Goal: Find specific page/section: Find specific page/section

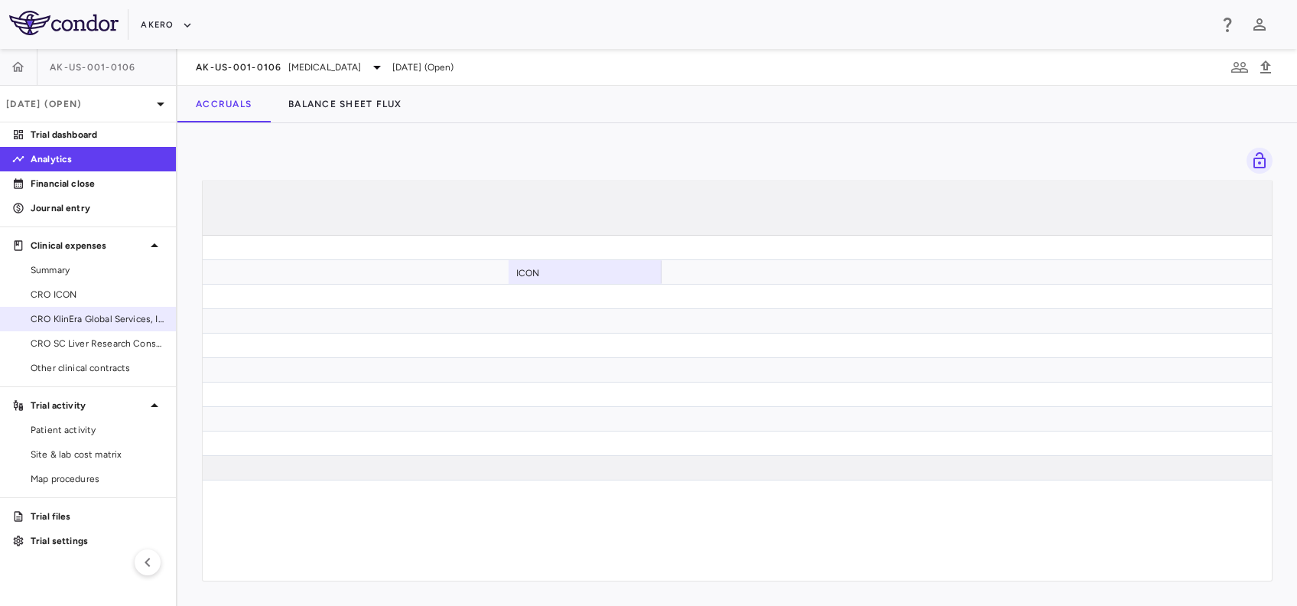
scroll to position [0, 1836]
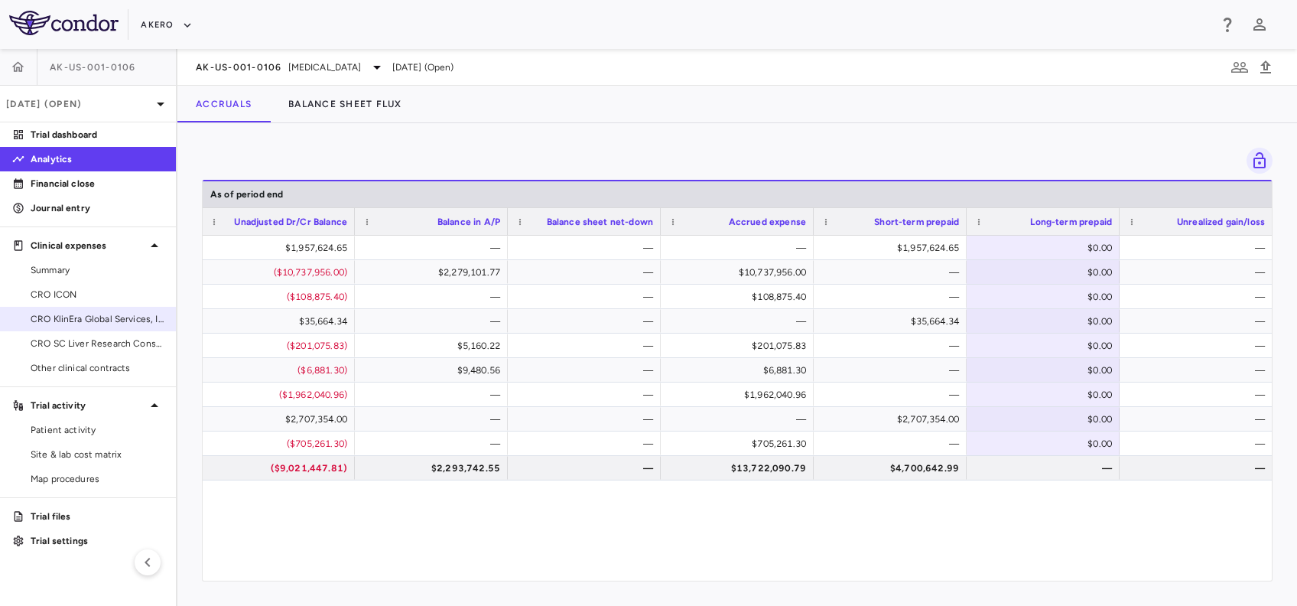
click at [54, 322] on span "CRO KlinEra Global Services, Inc" at bounding box center [97, 319] width 133 height 14
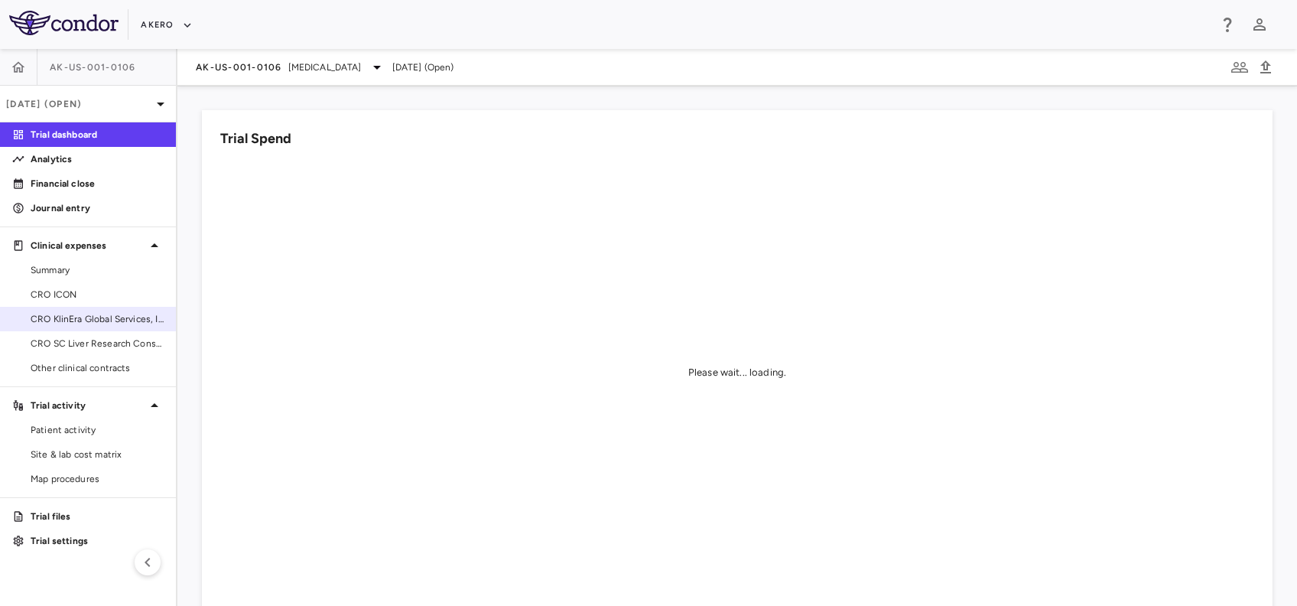
click at [87, 324] on span "CRO KlinEra Global Services, Inc" at bounding box center [97, 319] width 133 height 14
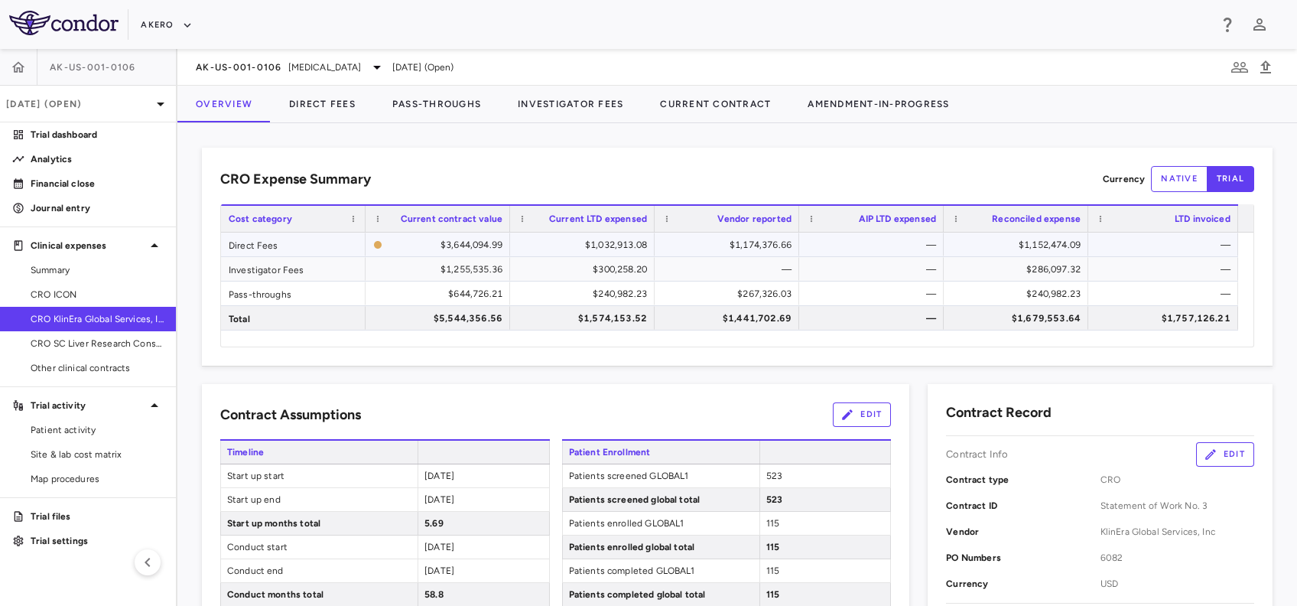
click at [1017, 235] on div "$1,152,474.09" at bounding box center [1018, 244] width 123 height 24
click at [1016, 262] on div "$286,097.32" at bounding box center [1018, 269] width 123 height 24
click at [1052, 292] on div "$240,982.23" at bounding box center [1018, 293] width 123 height 24
click at [153, 106] on icon at bounding box center [160, 104] width 18 height 18
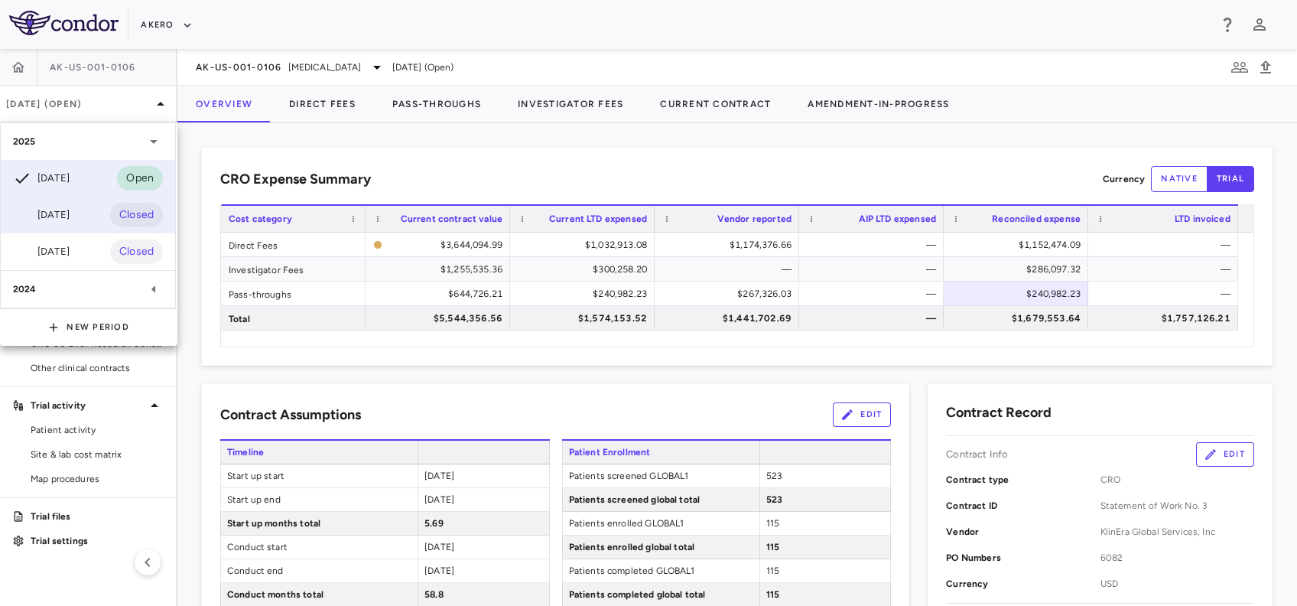
click at [67, 214] on div "[DATE]" at bounding box center [41, 215] width 57 height 18
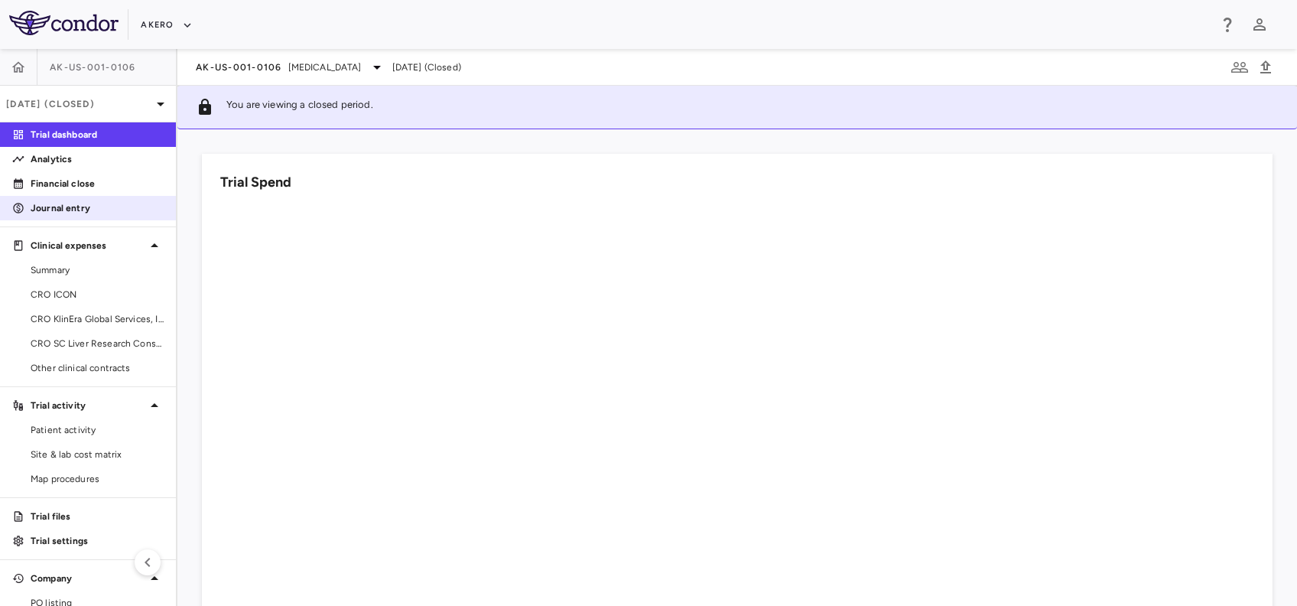
click at [69, 210] on p "Journal entry" at bounding box center [97, 208] width 133 height 14
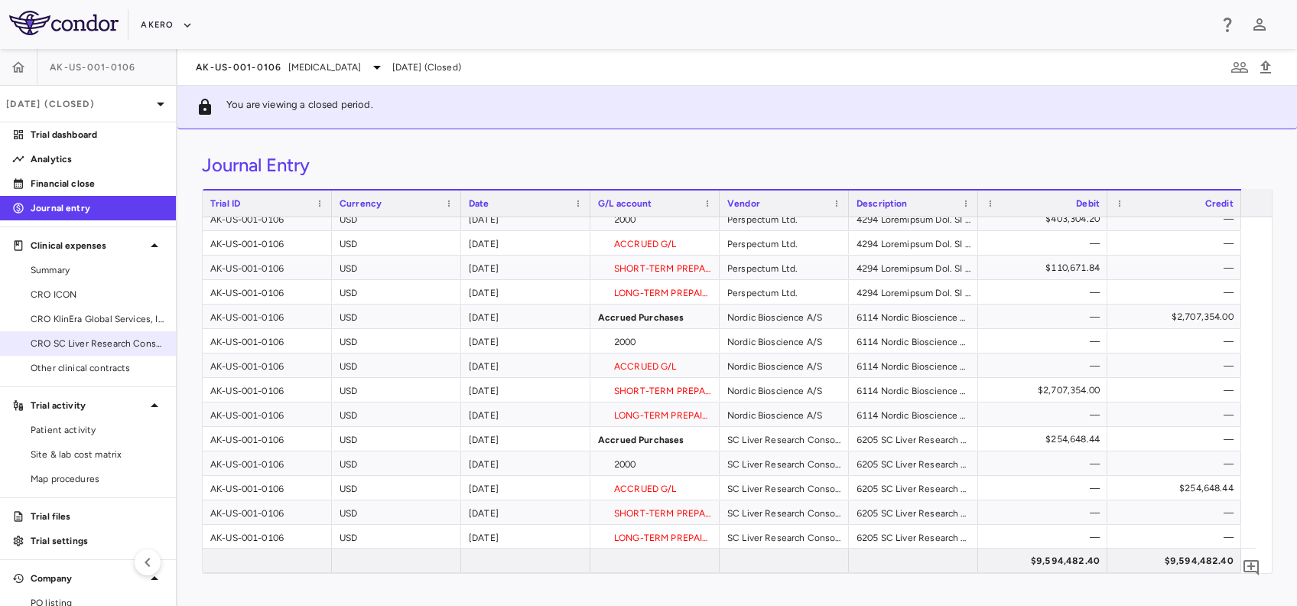
click at [67, 353] on link "CRO SC Liver Research Consortium LLC" at bounding box center [88, 343] width 176 height 23
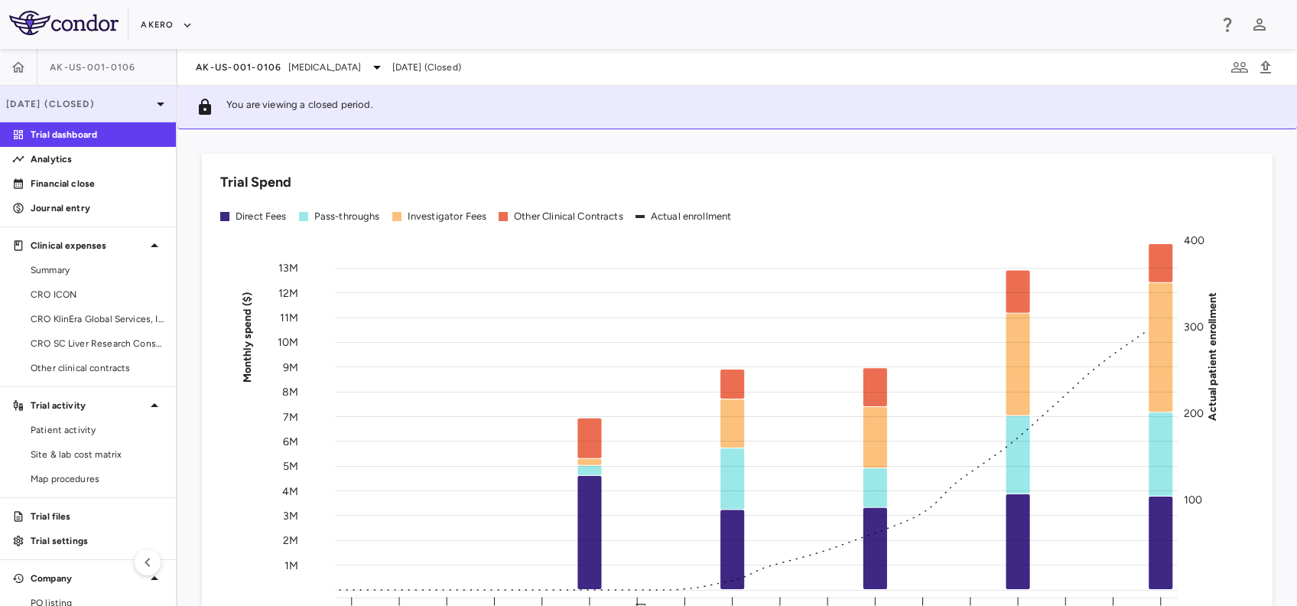
click at [121, 90] on div "[DATE] (Closed)" at bounding box center [88, 104] width 176 height 37
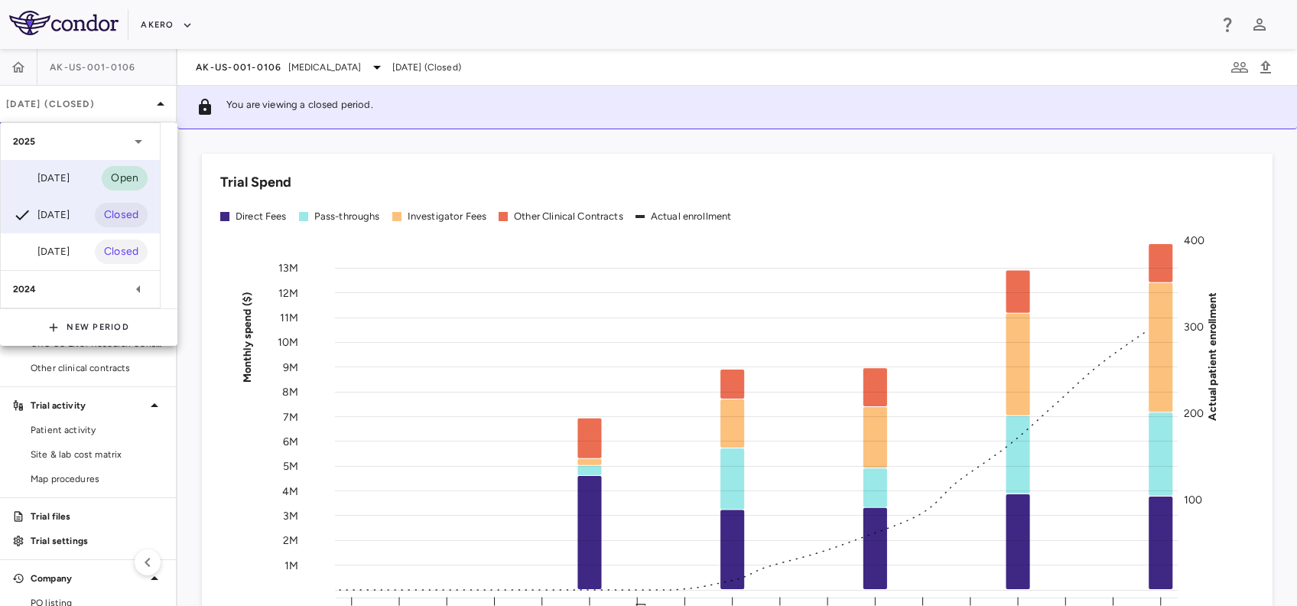
click at [67, 184] on div "[DATE]" at bounding box center [41, 178] width 57 height 18
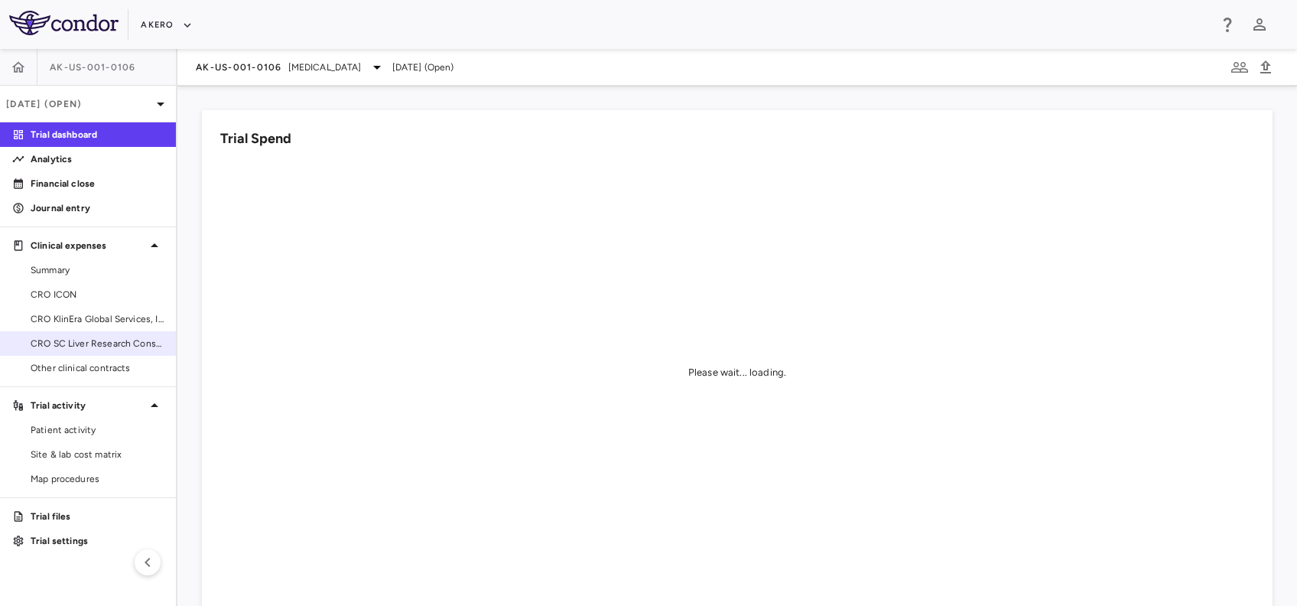
click at [79, 343] on span "CRO SC Liver Research Consortium LLC" at bounding box center [97, 343] width 133 height 14
